Goal: Check status: Check status

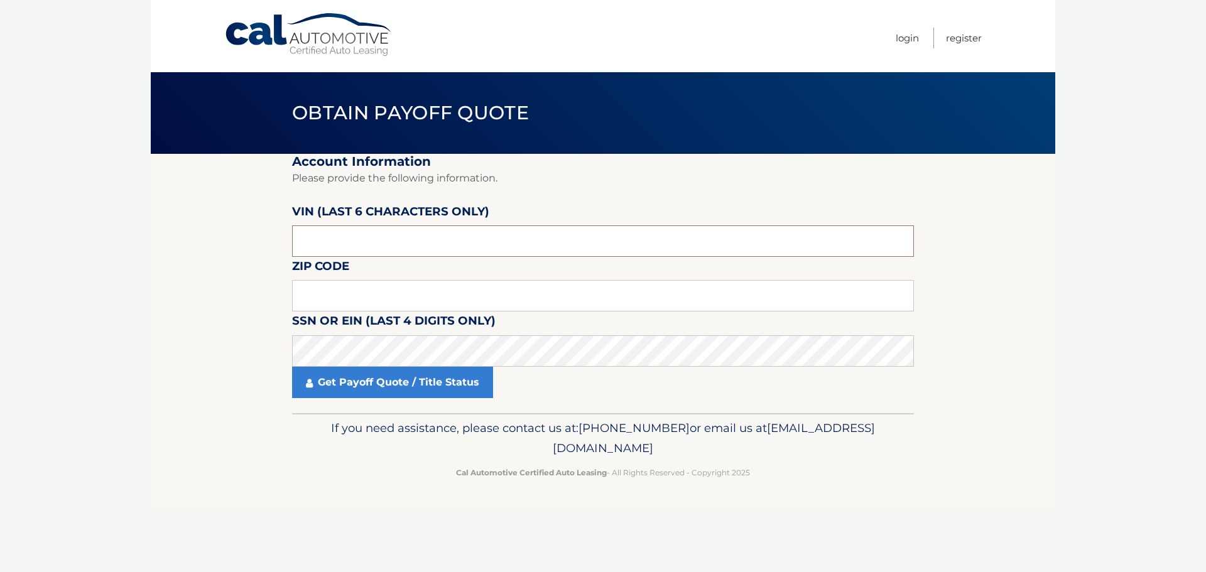
click at [423, 239] on input "text" at bounding box center [603, 241] width 622 height 31
click at [403, 303] on input "text" at bounding box center [603, 295] width 622 height 31
type input "11417"
click at [980, 248] on section "Account Information Please provide the following information. VIN (last 6 chara…" at bounding box center [603, 284] width 905 height 260
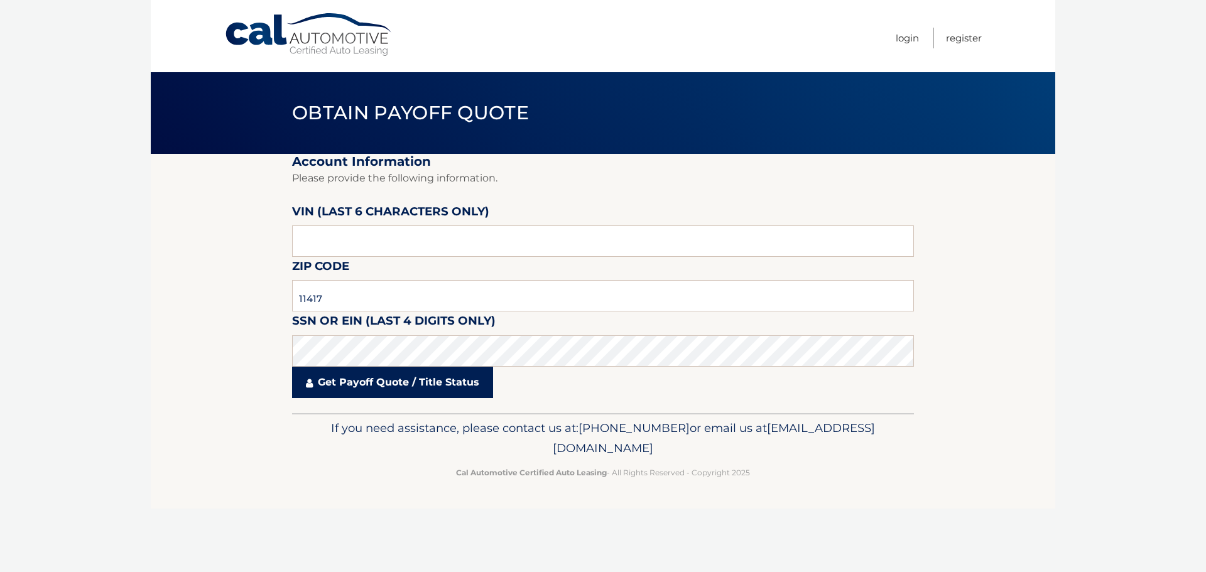
click at [379, 385] on link "Get Payoff Quote / Title Status" at bounding box center [392, 382] width 201 height 31
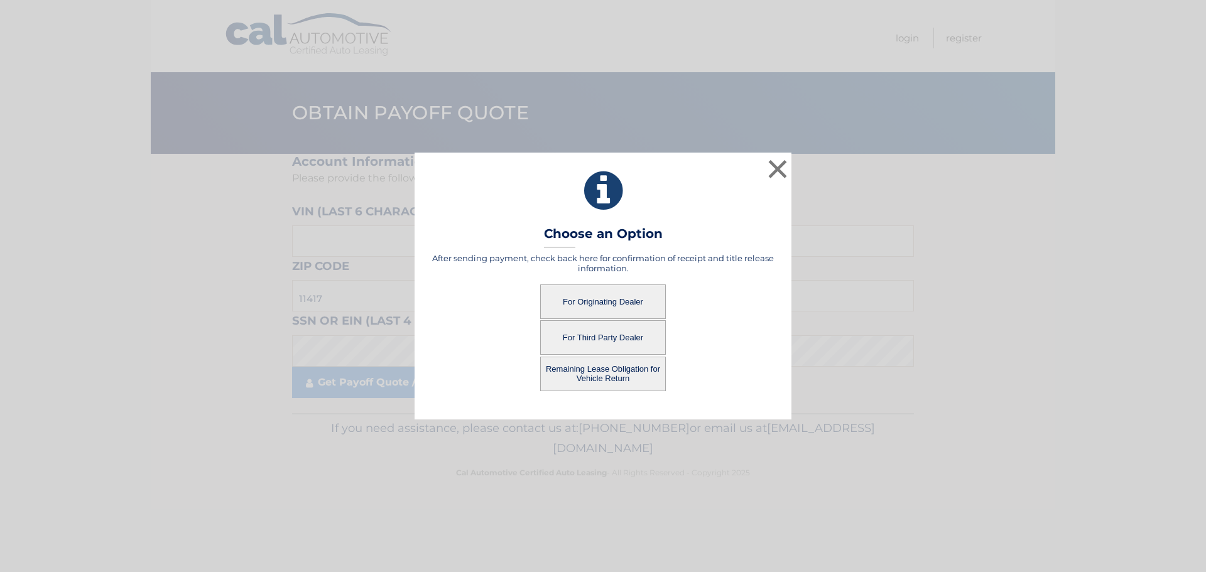
click at [630, 303] on button "For Originating Dealer" at bounding box center [603, 302] width 126 height 35
click at [615, 295] on button "For Originating Dealer" at bounding box center [603, 302] width 126 height 35
